Goal: Information Seeking & Learning: Find specific fact

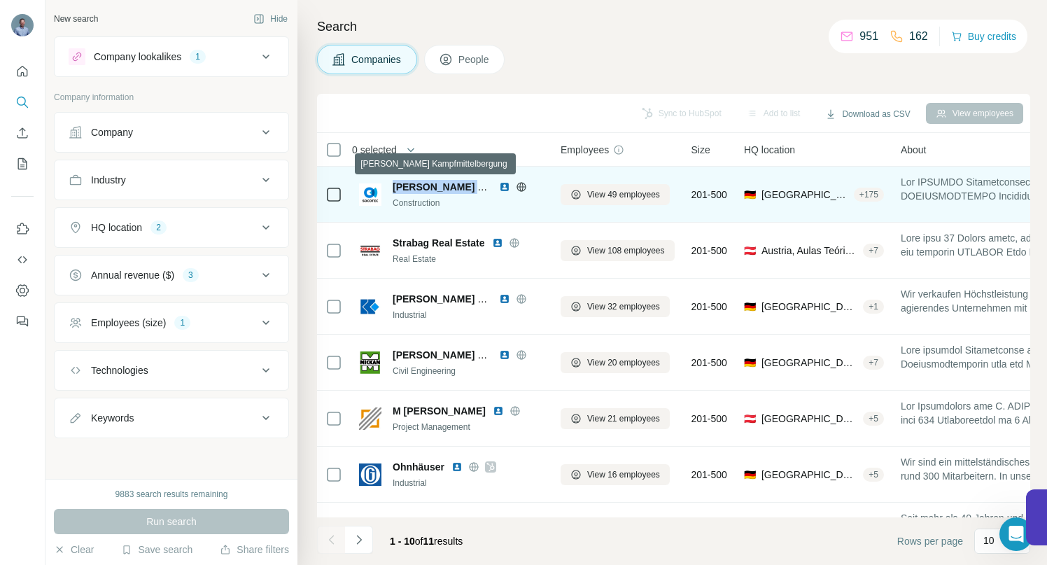
drag, startPoint x: 394, startPoint y: 185, endPoint x: 484, endPoint y: 188, distance: 90.3
click at [484, 188] on span "[PERSON_NAME] Kampfmittelbergung" at bounding box center [483, 186] width 181 height 11
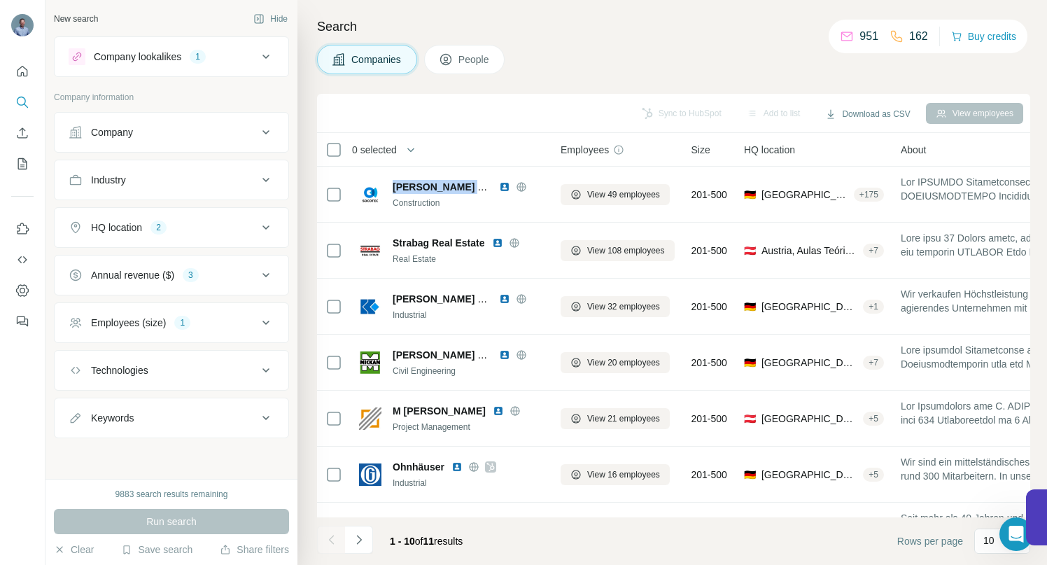
copy span "[PERSON_NAME]"
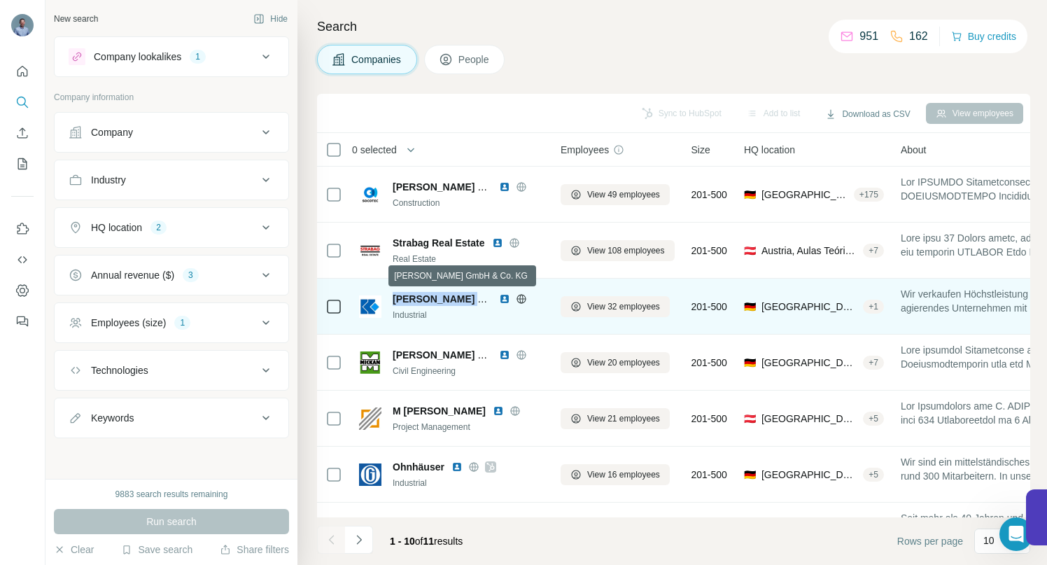
drag, startPoint x: 393, startPoint y: 297, endPoint x: 486, endPoint y: 297, distance: 93.1
click at [486, 297] on span "[PERSON_NAME] GmbH & Co. KG" at bounding box center [473, 298] width 160 height 11
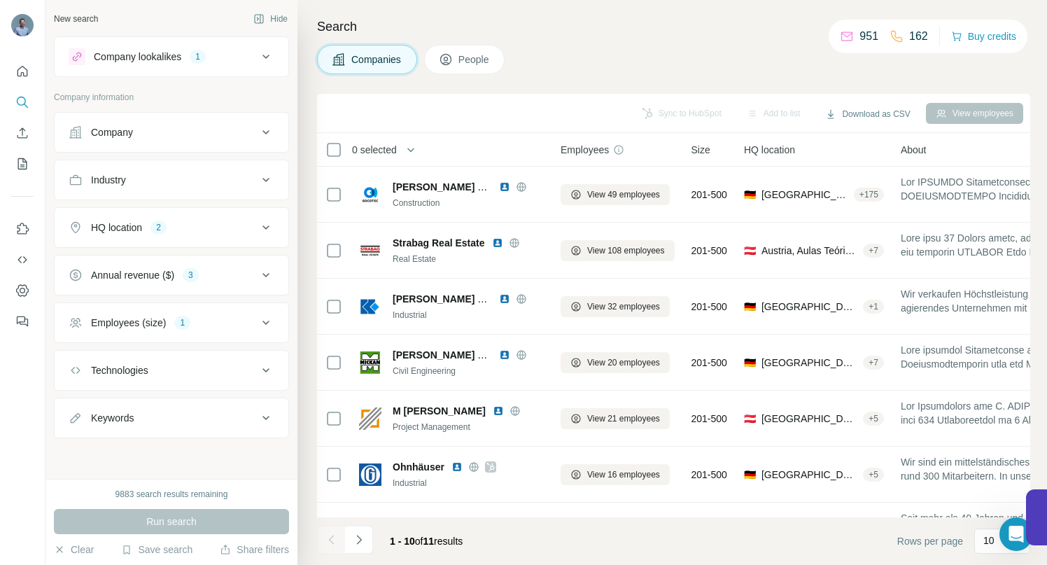
click at [305, 281] on div "Search Companies People Sync to HubSpot Add to list Download as CSV View employ…" at bounding box center [672, 282] width 750 height 565
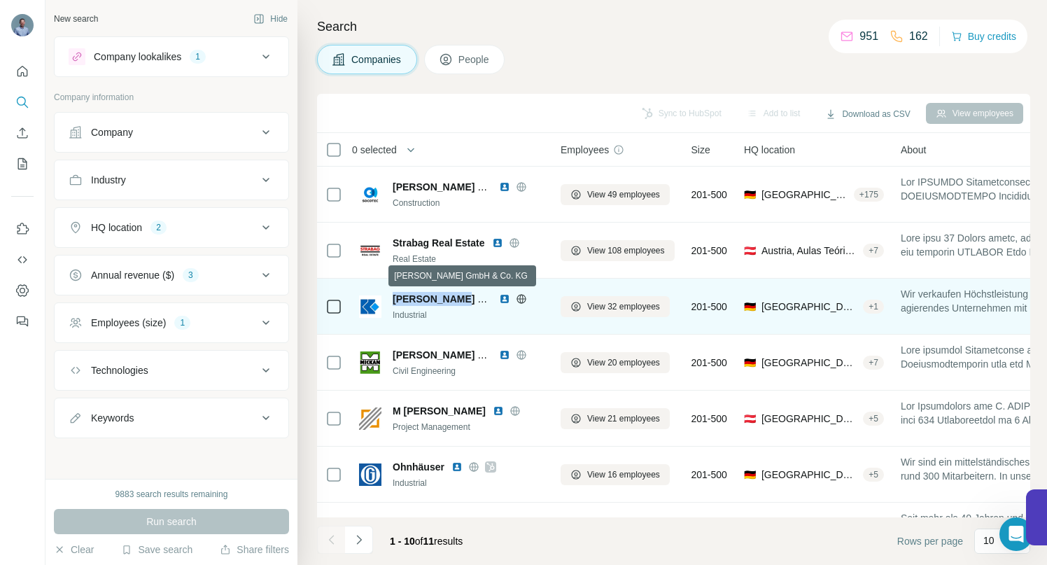
drag, startPoint x: 403, startPoint y: 299, endPoint x: 459, endPoint y: 296, distance: 56.1
click at [459, 296] on span "[PERSON_NAME] GmbH & Co. KG" at bounding box center [473, 298] width 160 height 11
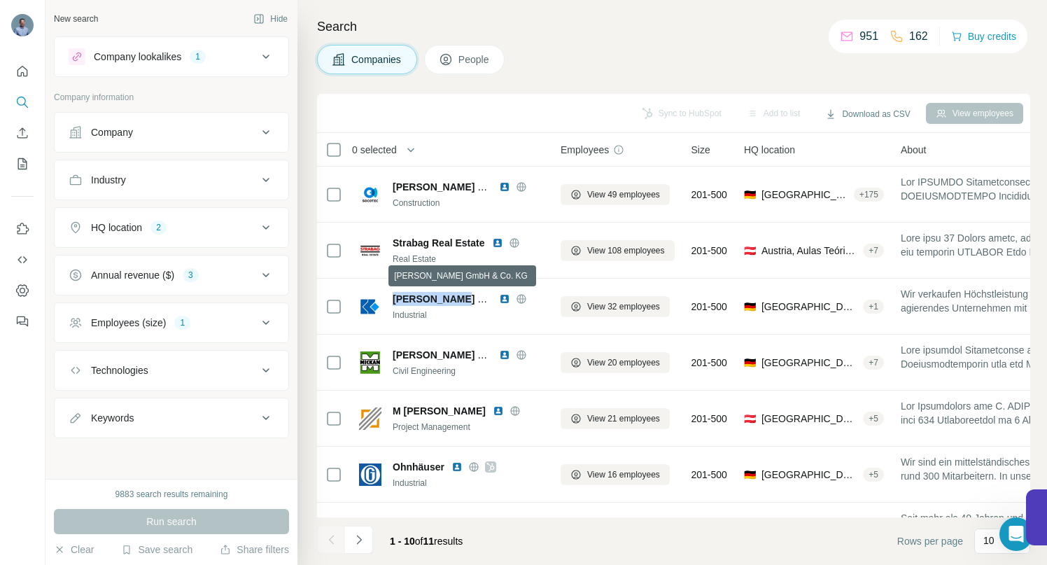
copy span "[PERSON_NAME] GmbH"
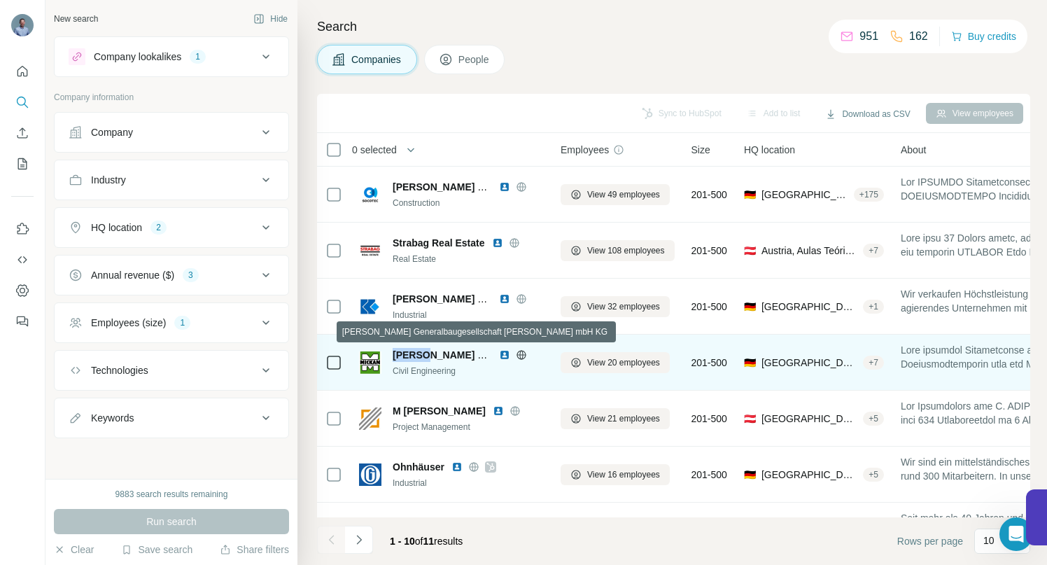
drag, startPoint x: 395, startPoint y: 355, endPoint x: 430, endPoint y: 355, distance: 34.3
click at [430, 355] on span "[PERSON_NAME] Generalbaugesellschaft [PERSON_NAME] mbH KG" at bounding box center [554, 354] width 323 height 11
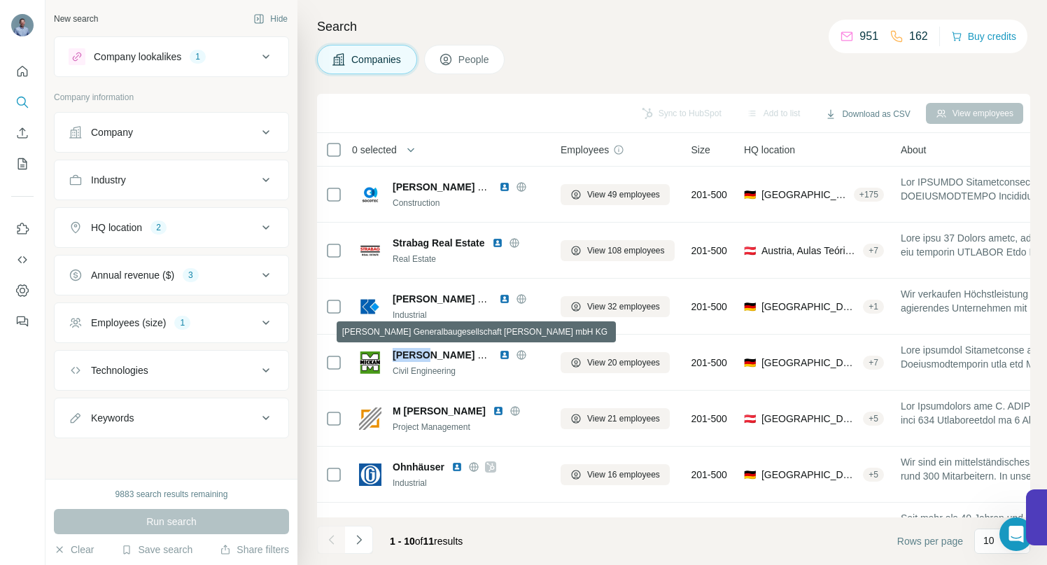
copy span "[PERSON_NAME]"
